Goal: Task Accomplishment & Management: Manage account settings

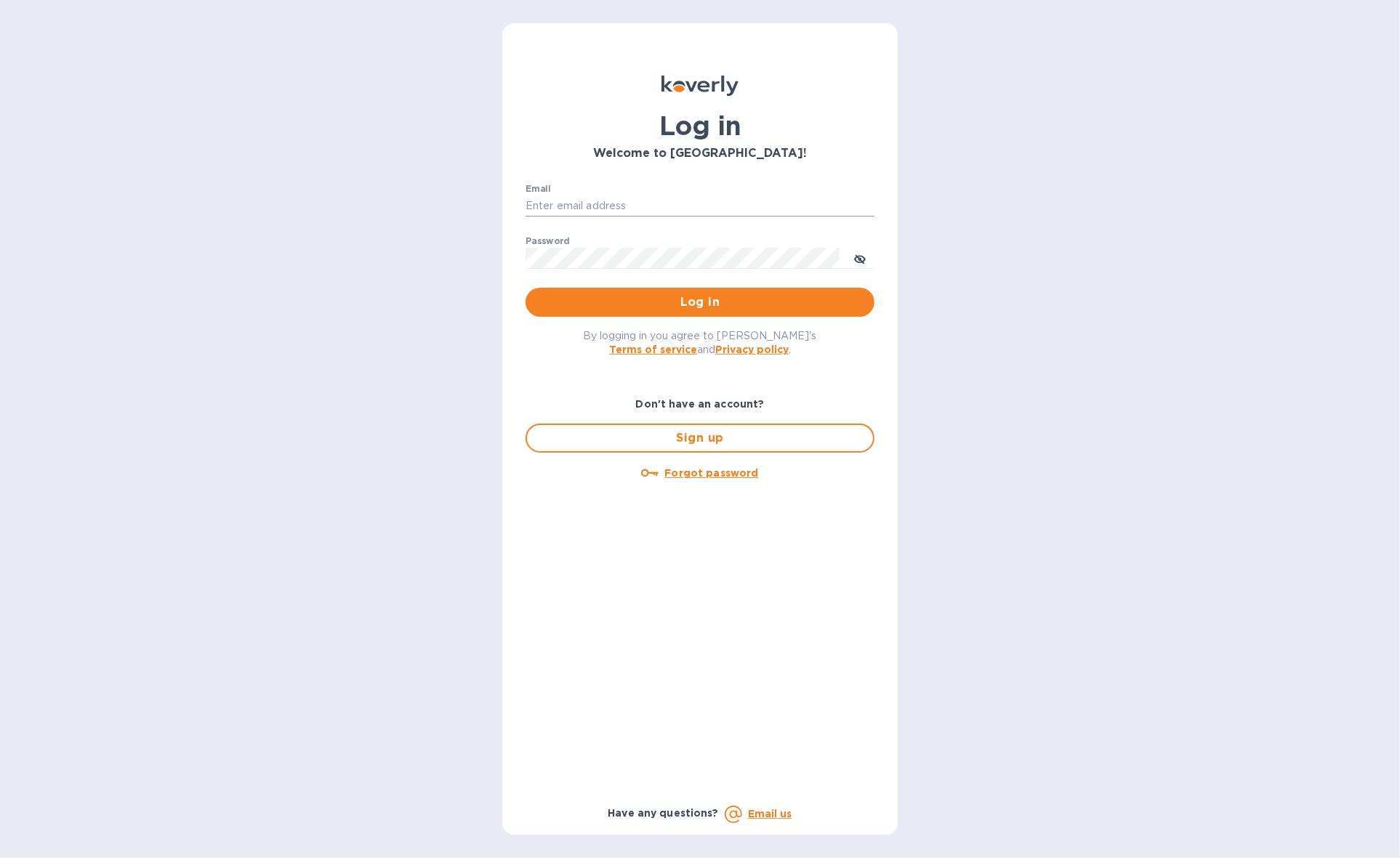
click at [699, 200] on input "Email" at bounding box center [700, 206] width 349 height 22
type input "[PERSON_NAME][EMAIL_ADDRESS][DOMAIN_NAME]"
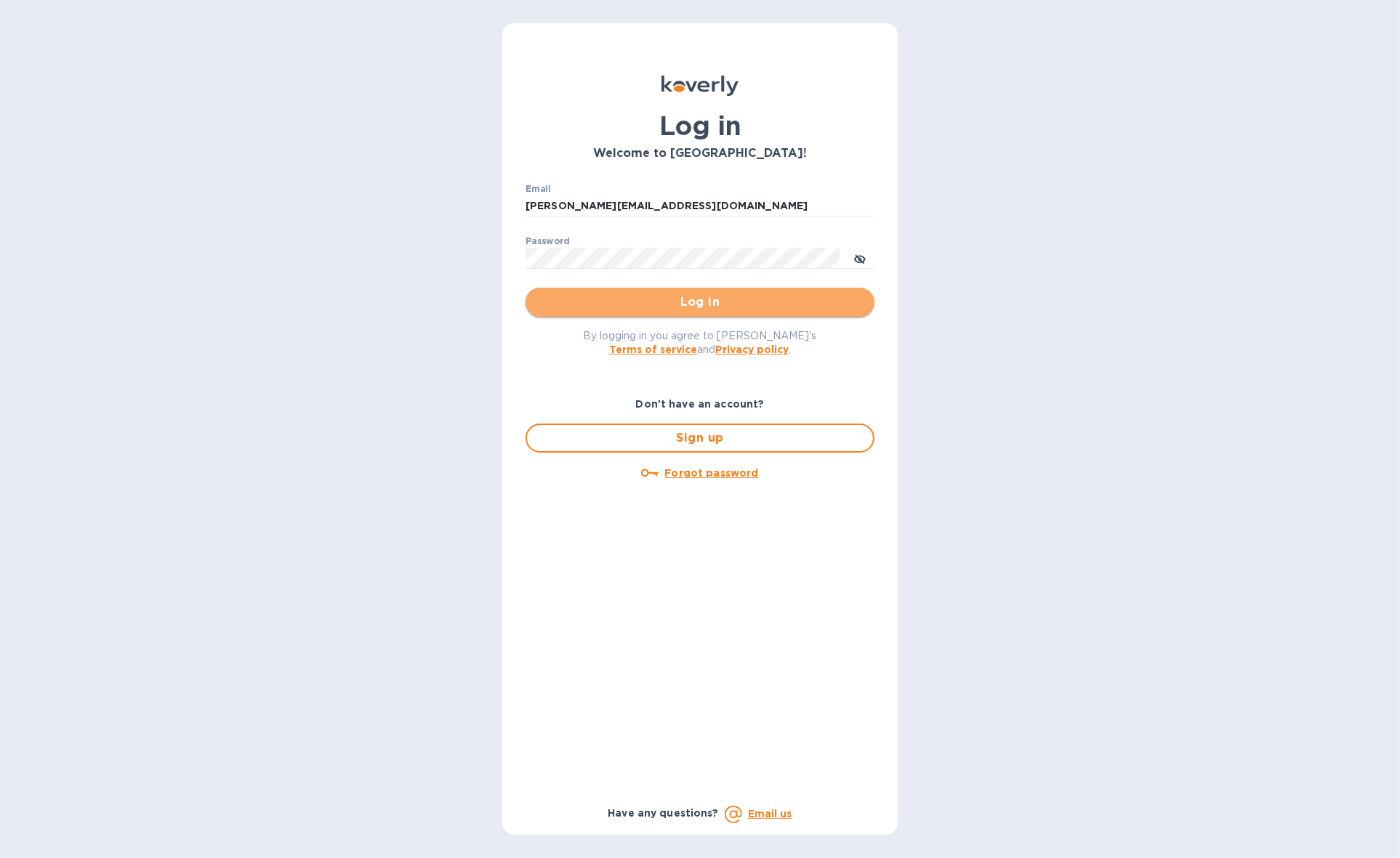
click at [771, 296] on span "Log in" at bounding box center [700, 303] width 326 height 18
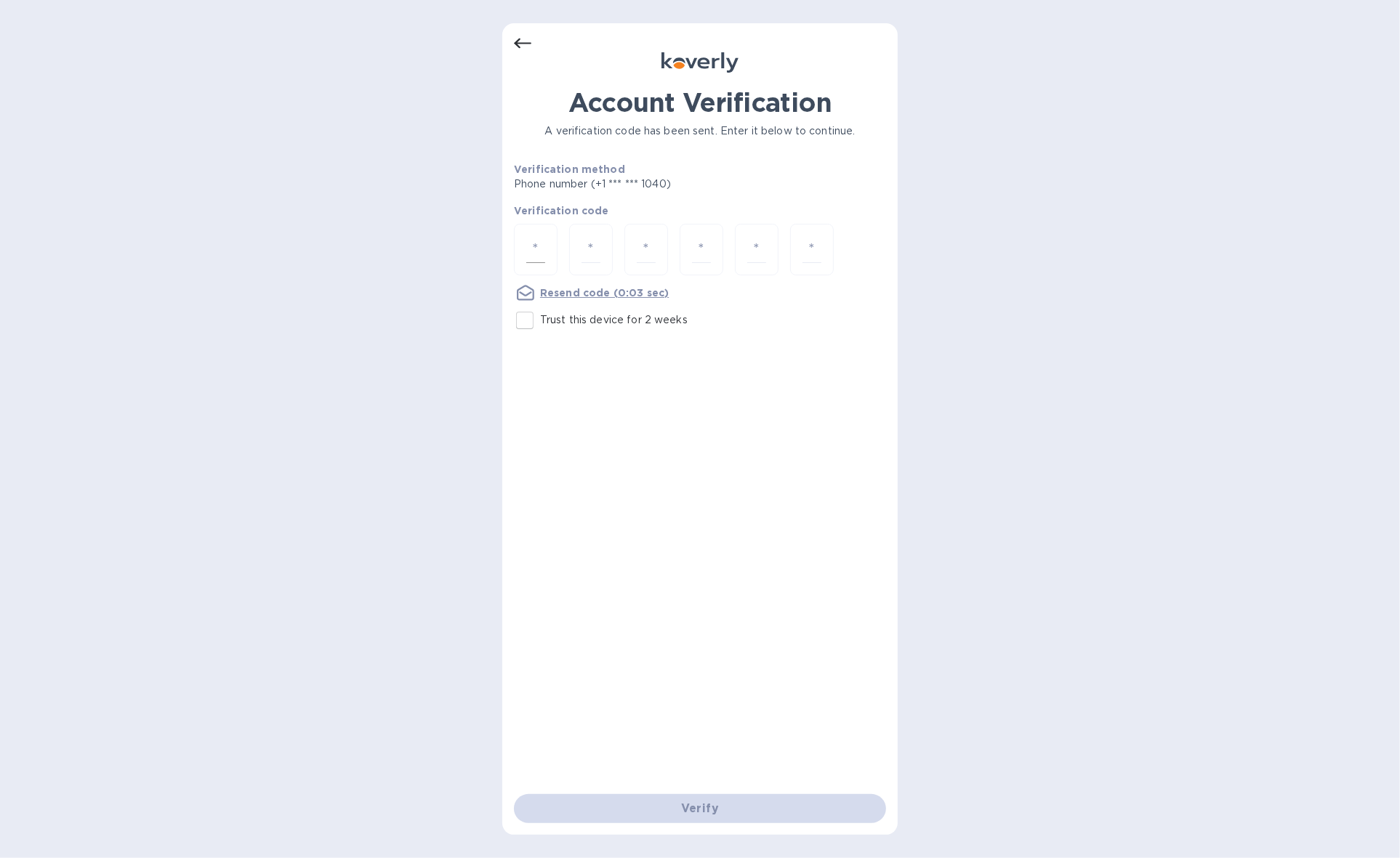
click at [544, 241] on input "number" at bounding box center [536, 250] width 19 height 27
type input "9"
type input "0"
type input "8"
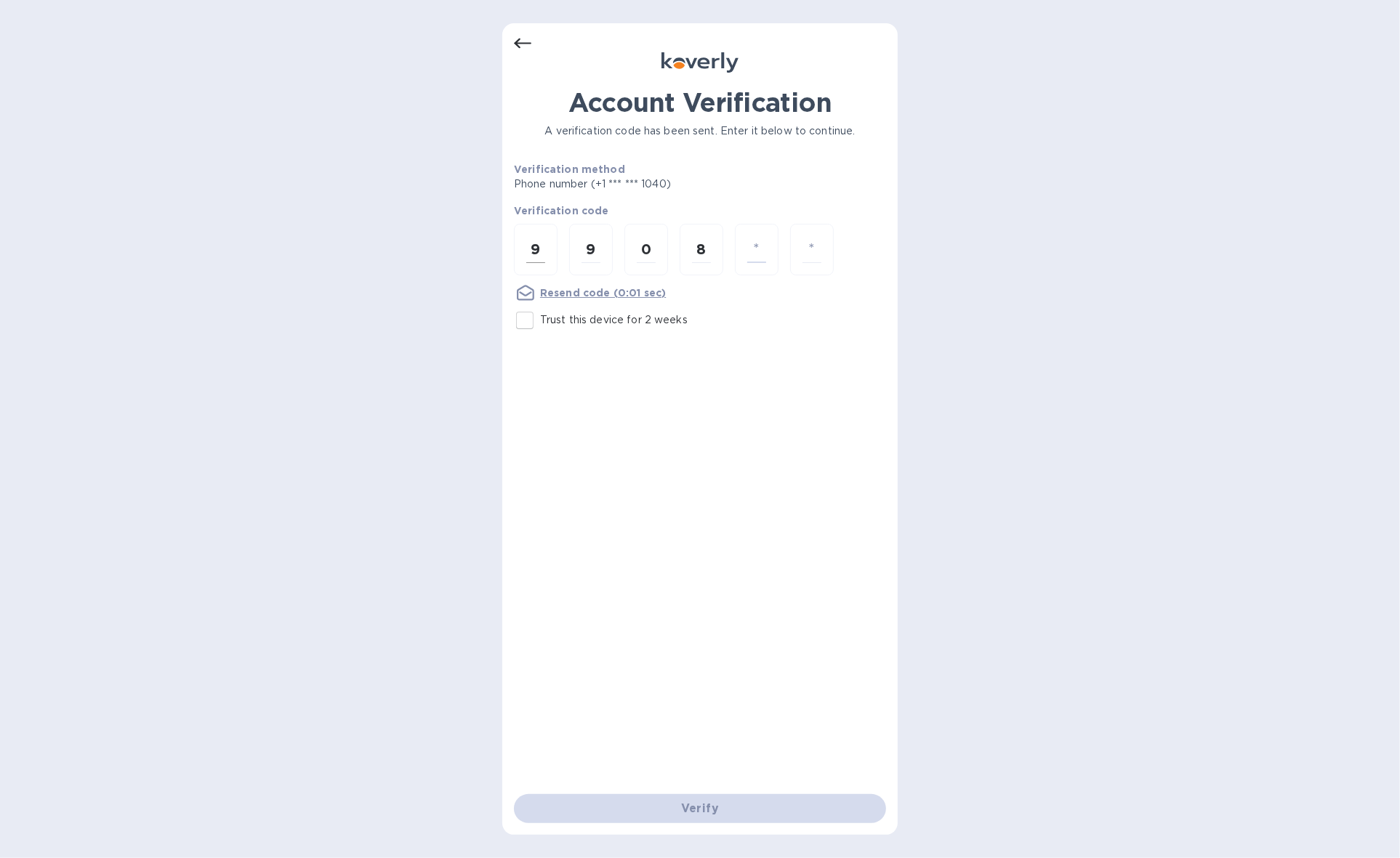
type input "3"
